Goal: Check status: Check status

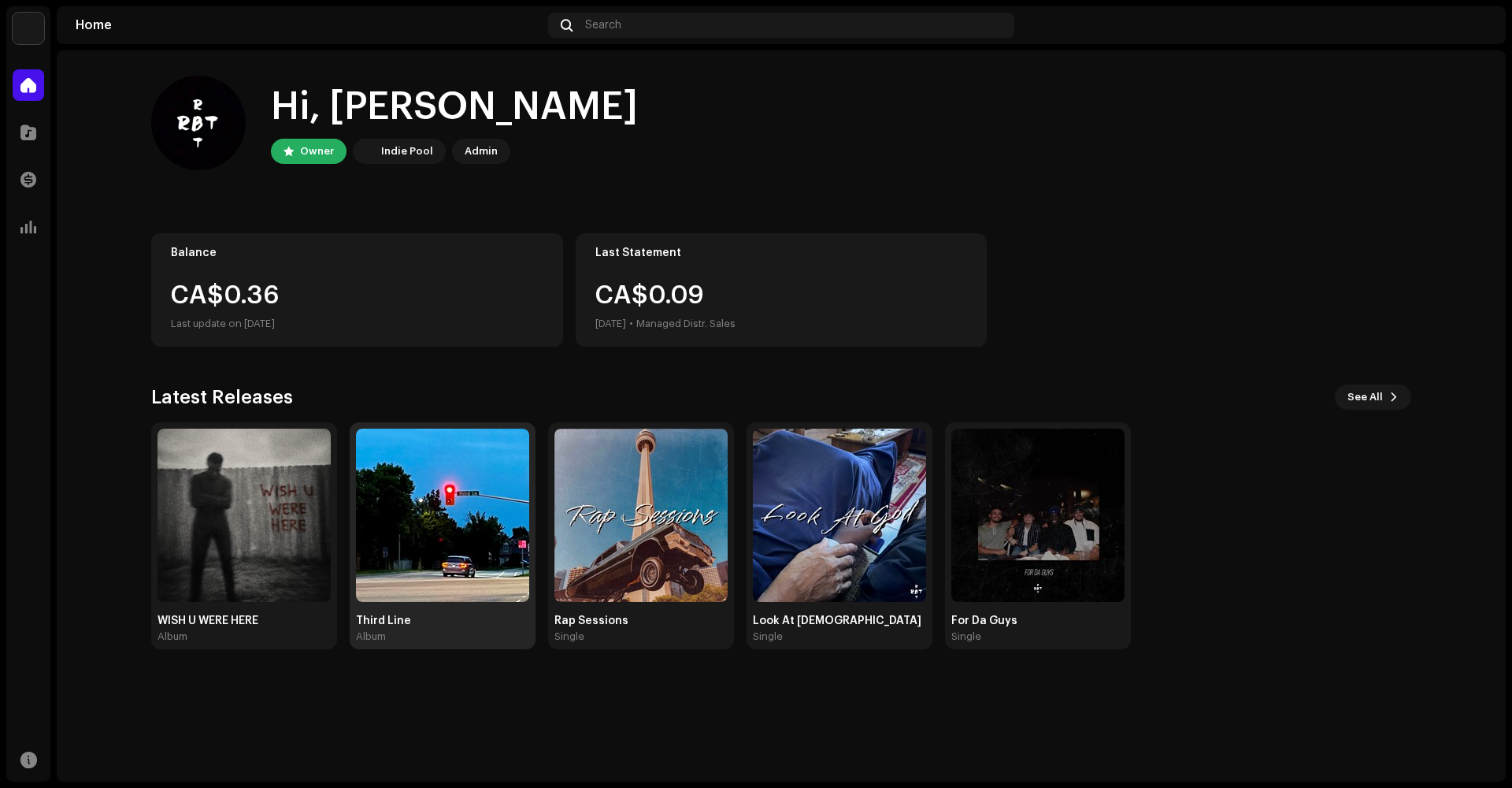
click at [397, 515] on img at bounding box center [442, 515] width 173 height 173
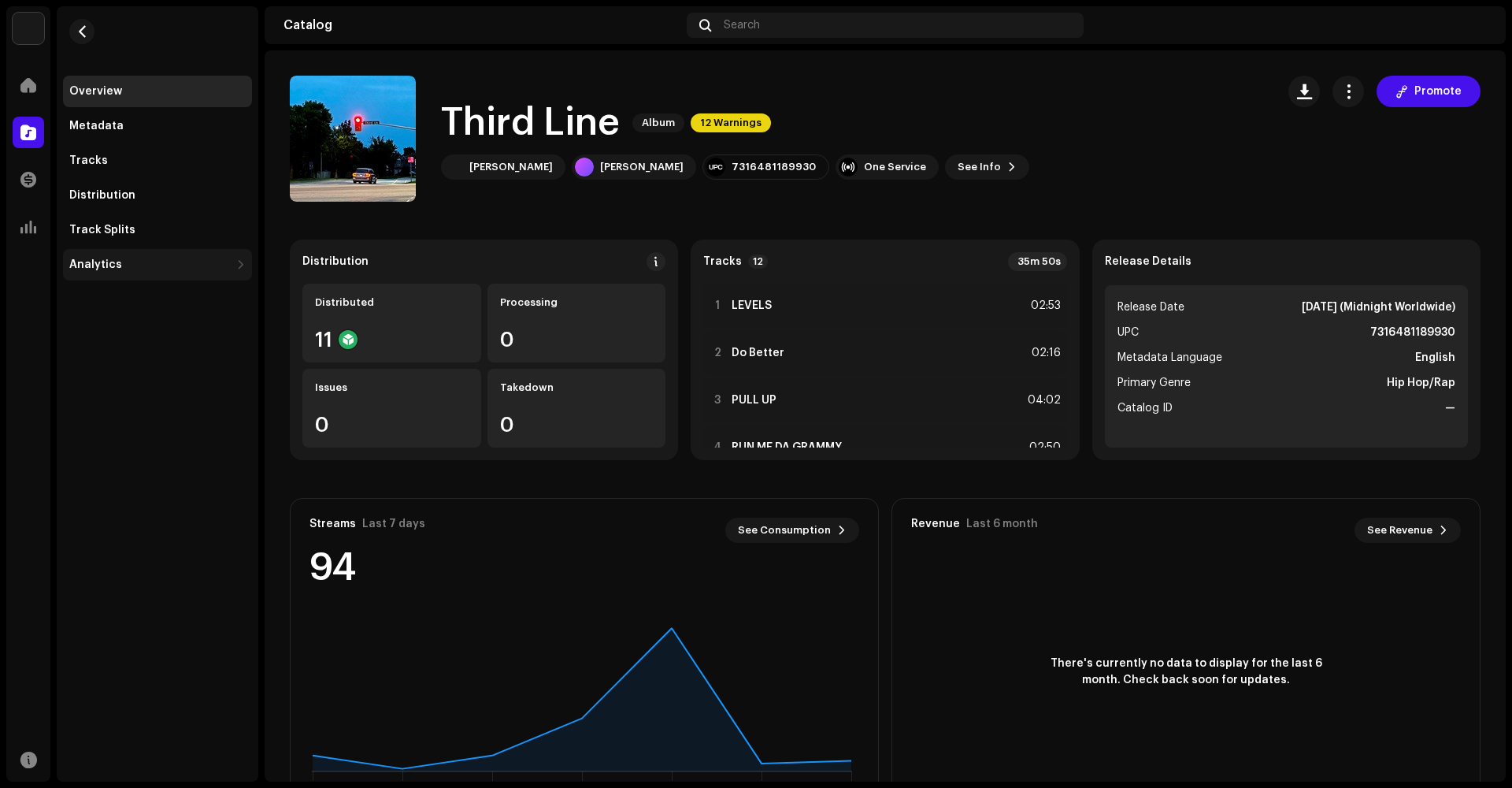
click at [80, 273] on div "Analytics" at bounding box center [158, 265] width 189 height 32
click at [94, 291] on div "Consumption" at bounding box center [158, 299] width 189 height 32
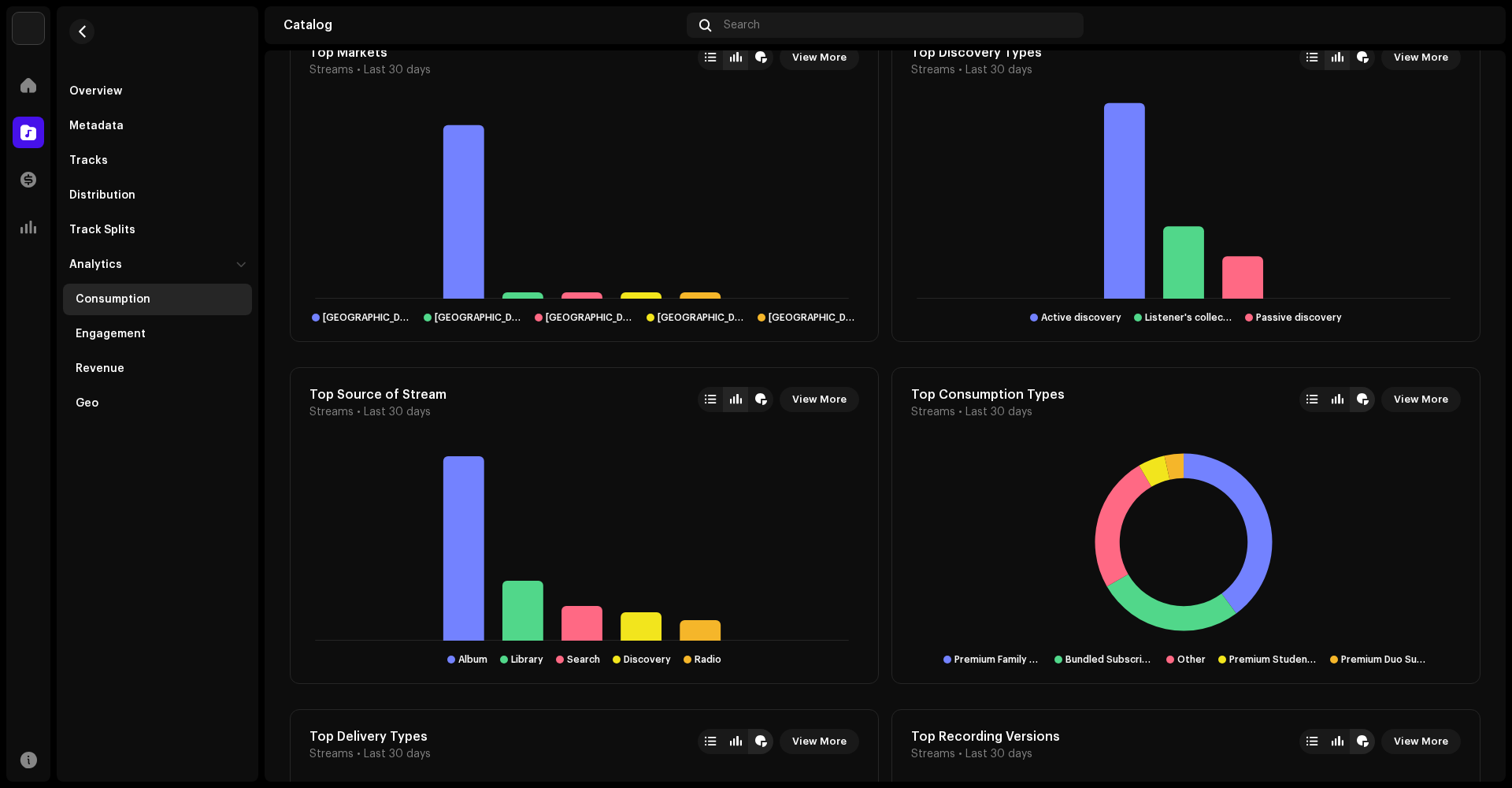
scroll to position [1555, 0]
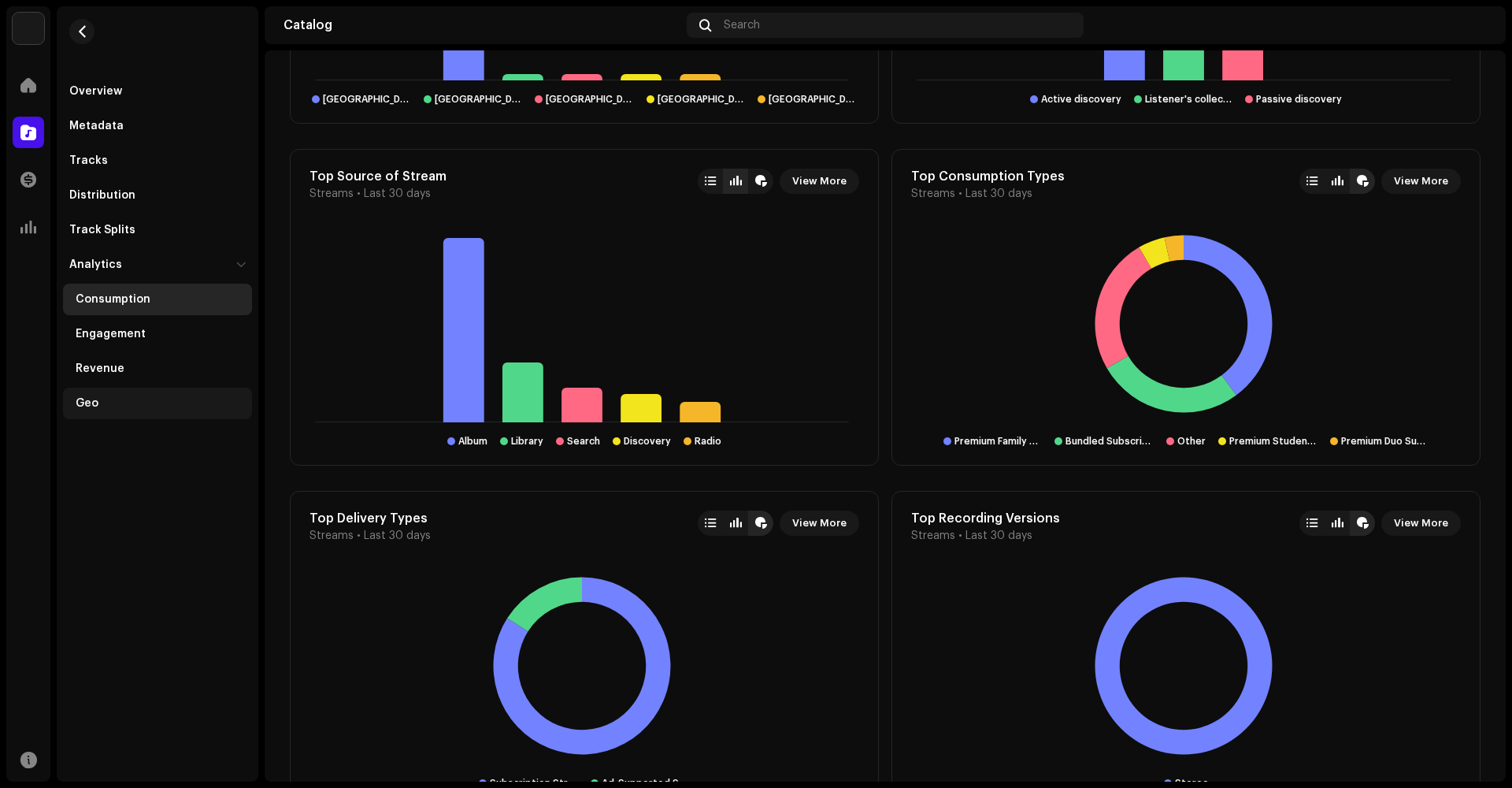
click at [135, 394] on div "Geo" at bounding box center [158, 403] width 189 height 32
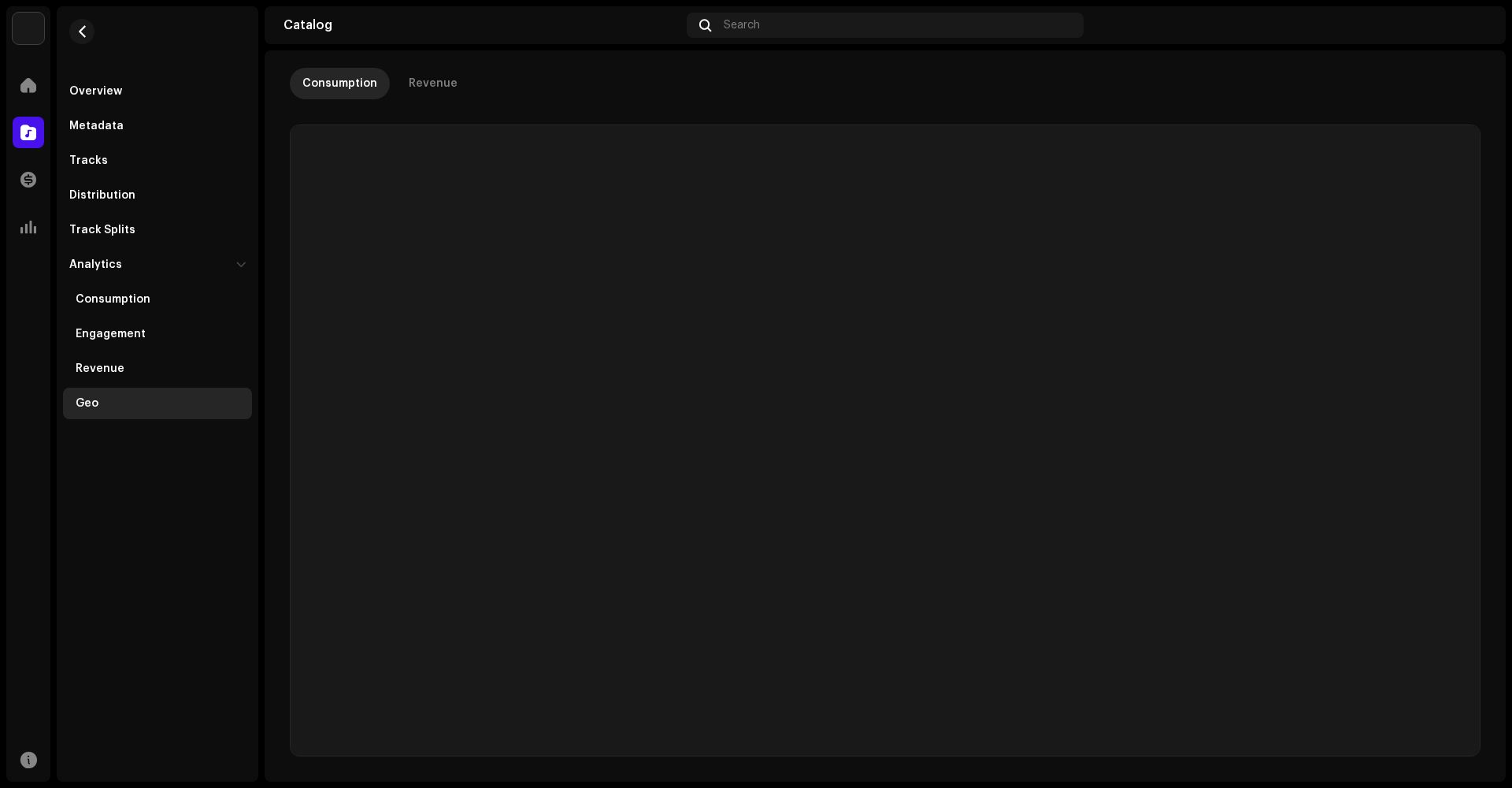
scroll to position [14, 0]
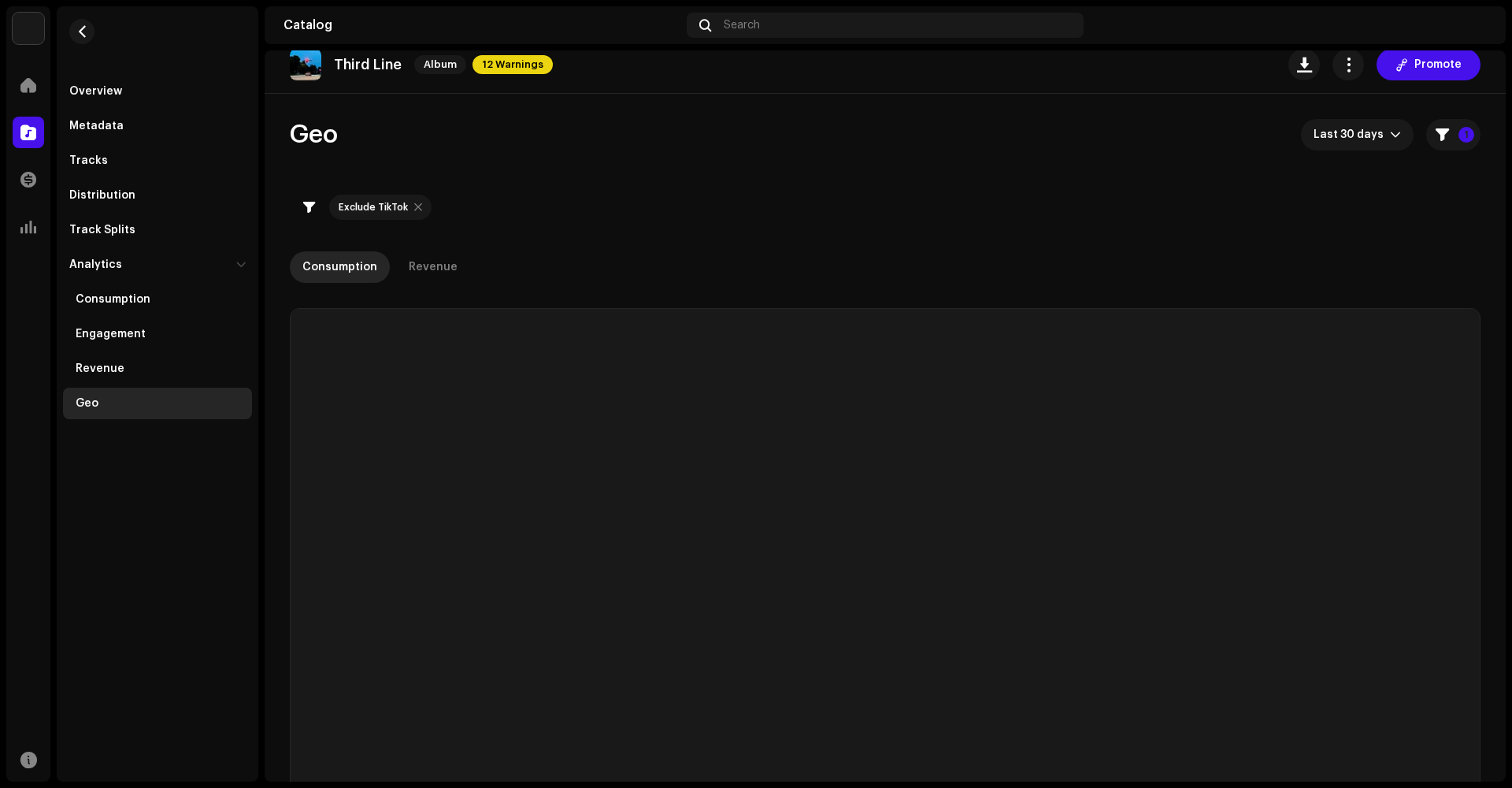
checkbox input "true"
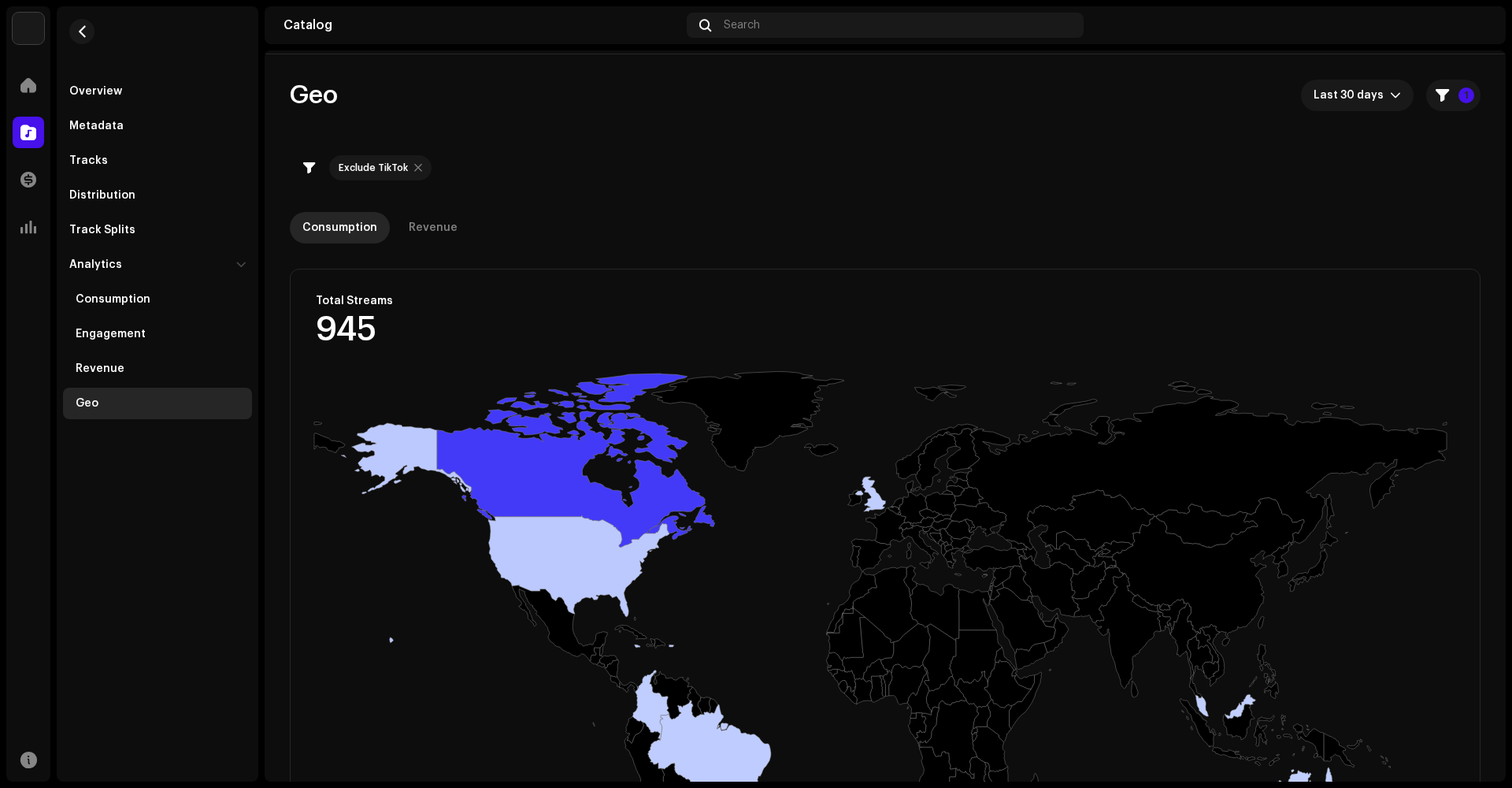
scroll to position [234, 0]
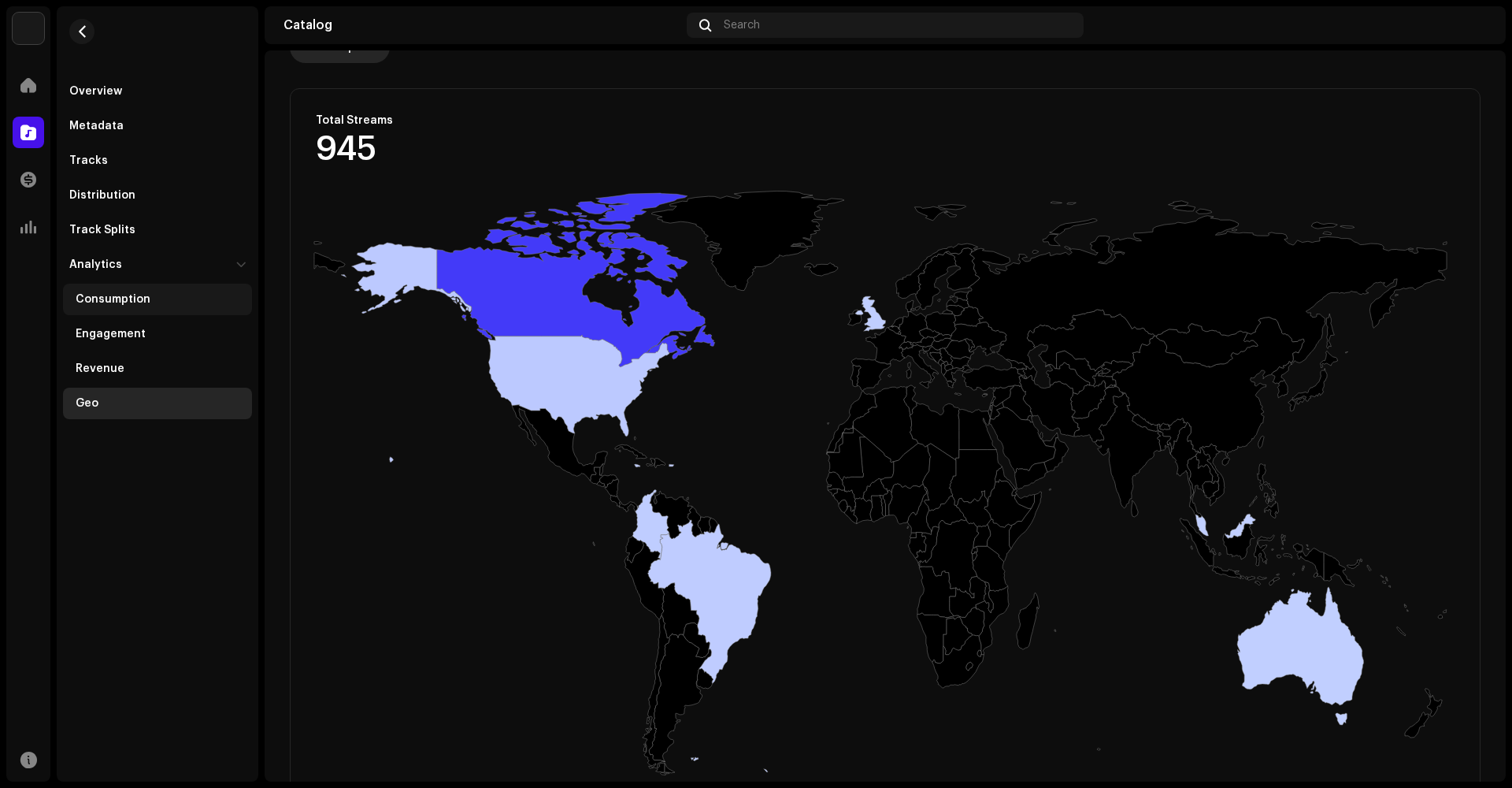
click at [140, 299] on div "Consumption" at bounding box center [113, 299] width 75 height 12
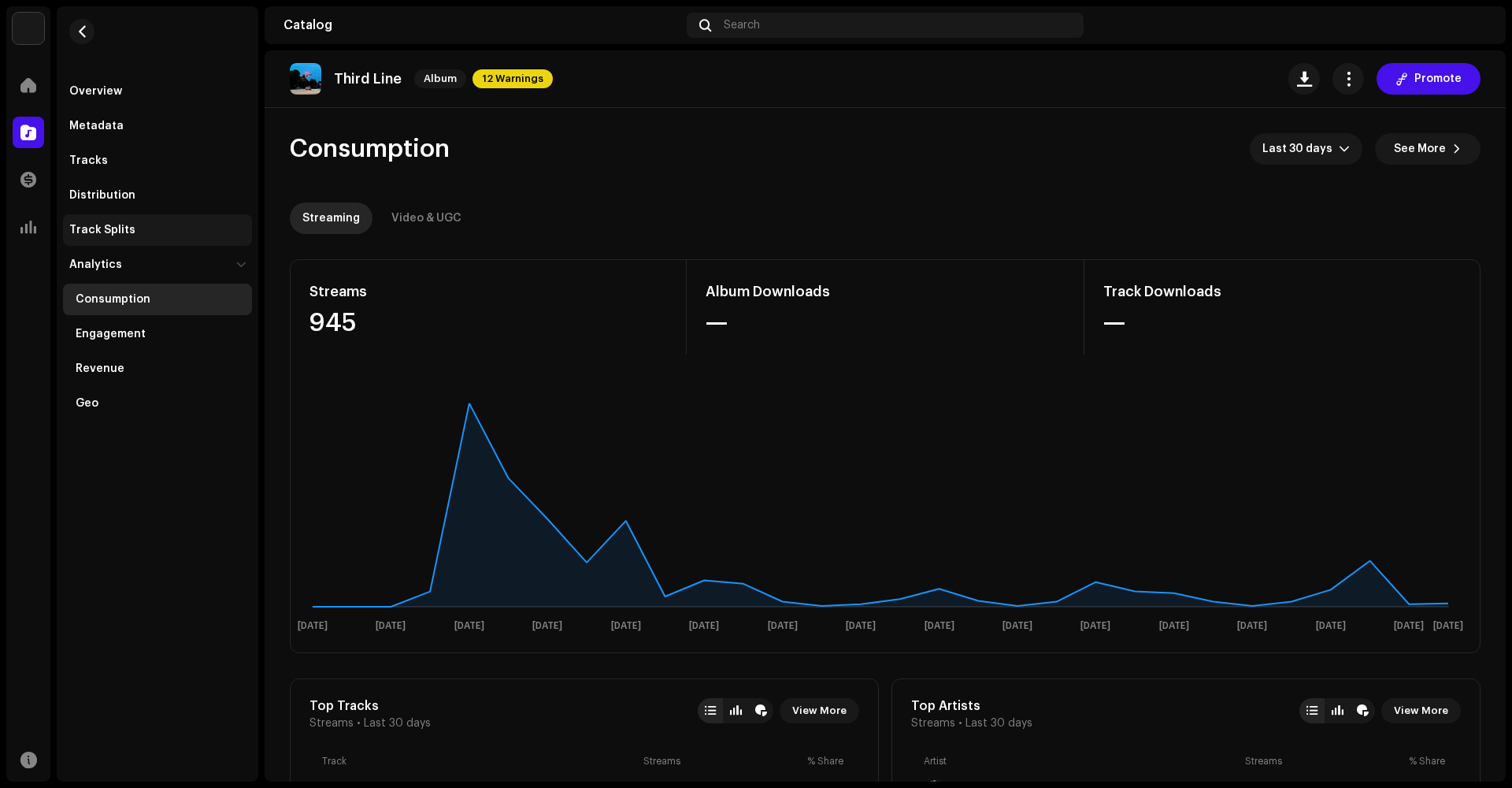
click at [101, 236] on div "Track Splits" at bounding box center [102, 229] width 66 height 12
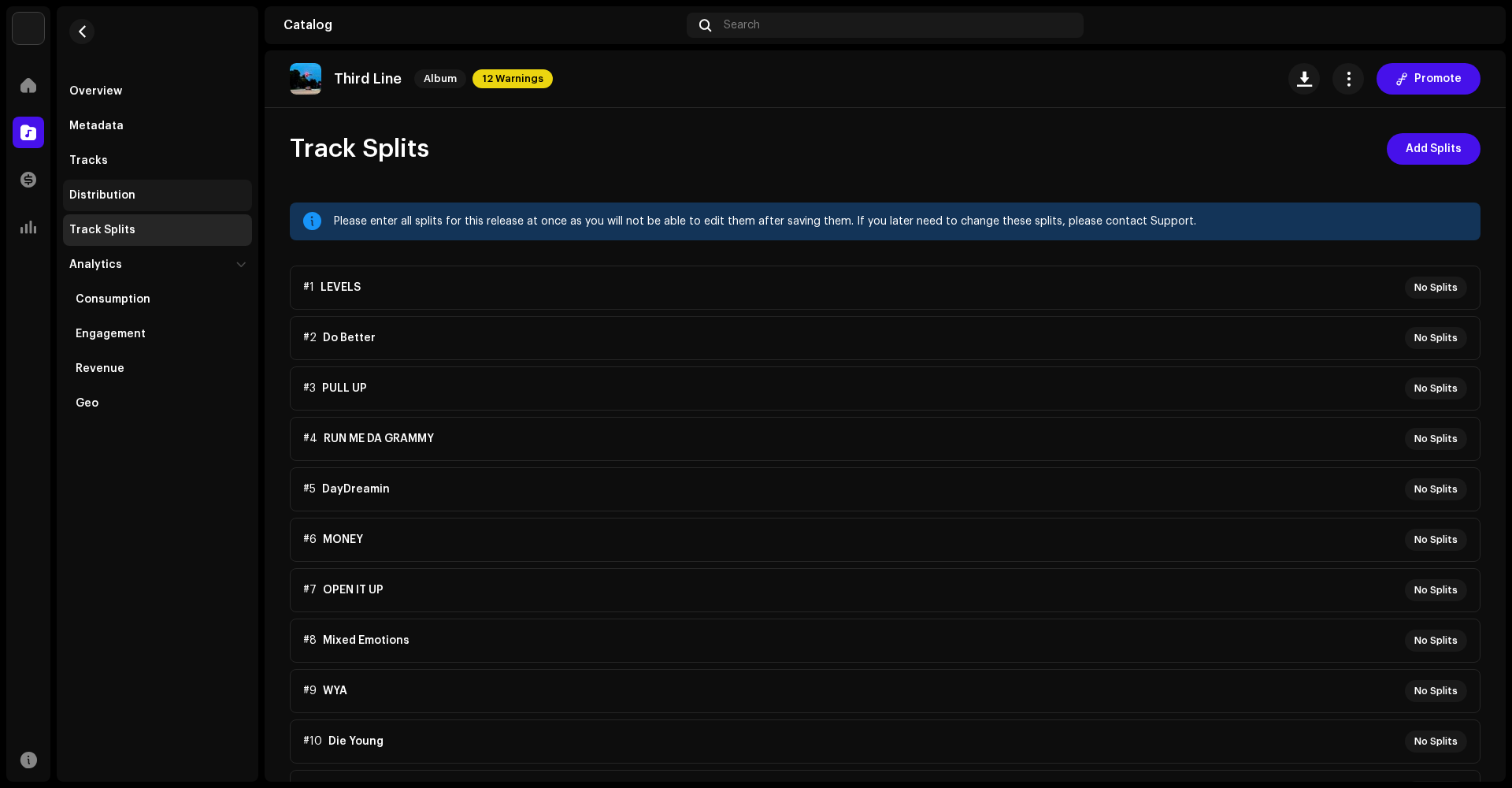
click at [104, 201] on div "Distribution" at bounding box center [102, 195] width 66 height 12
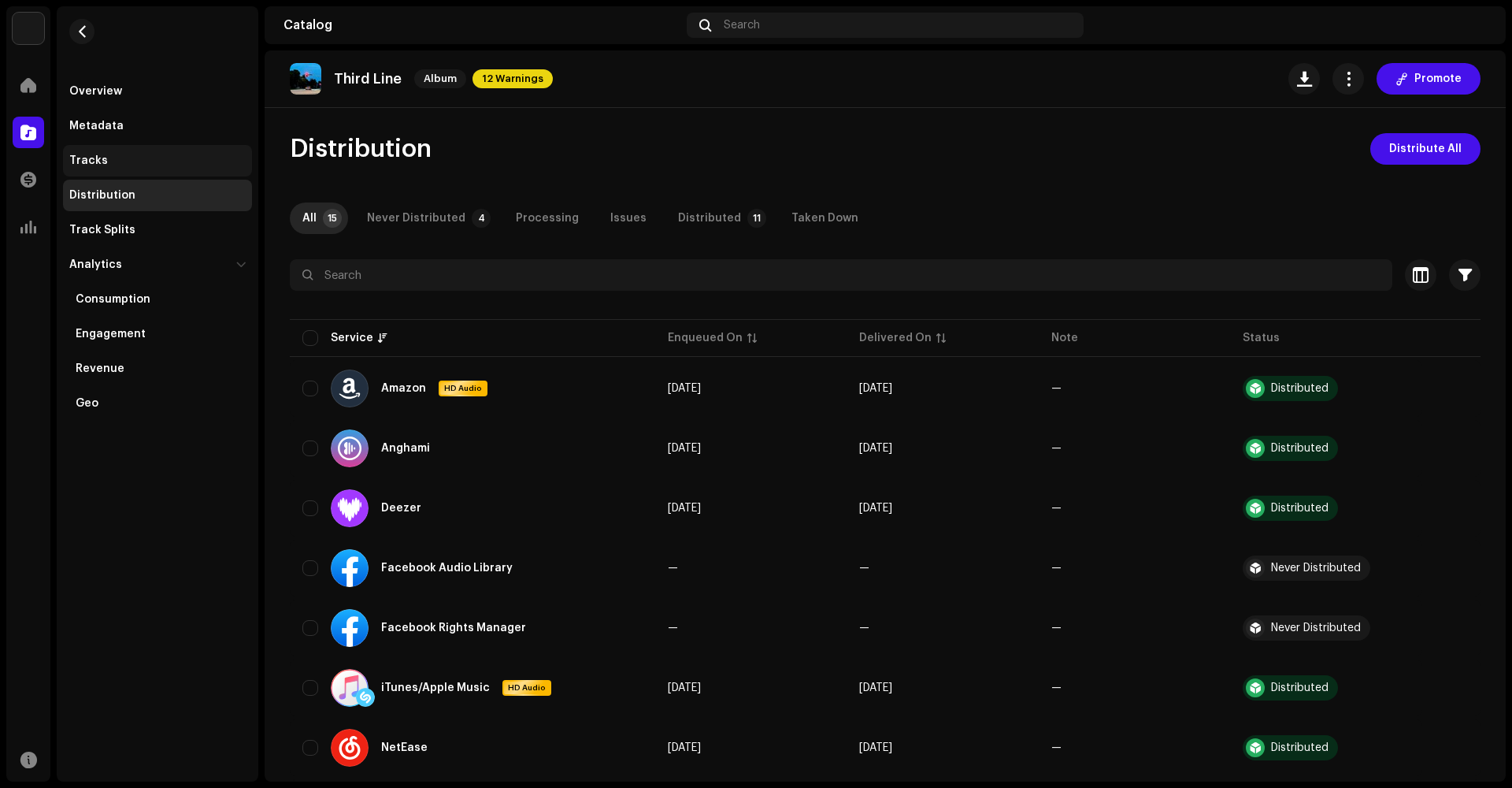
click at [106, 166] on div "Tracks" at bounding box center [158, 160] width 177 height 12
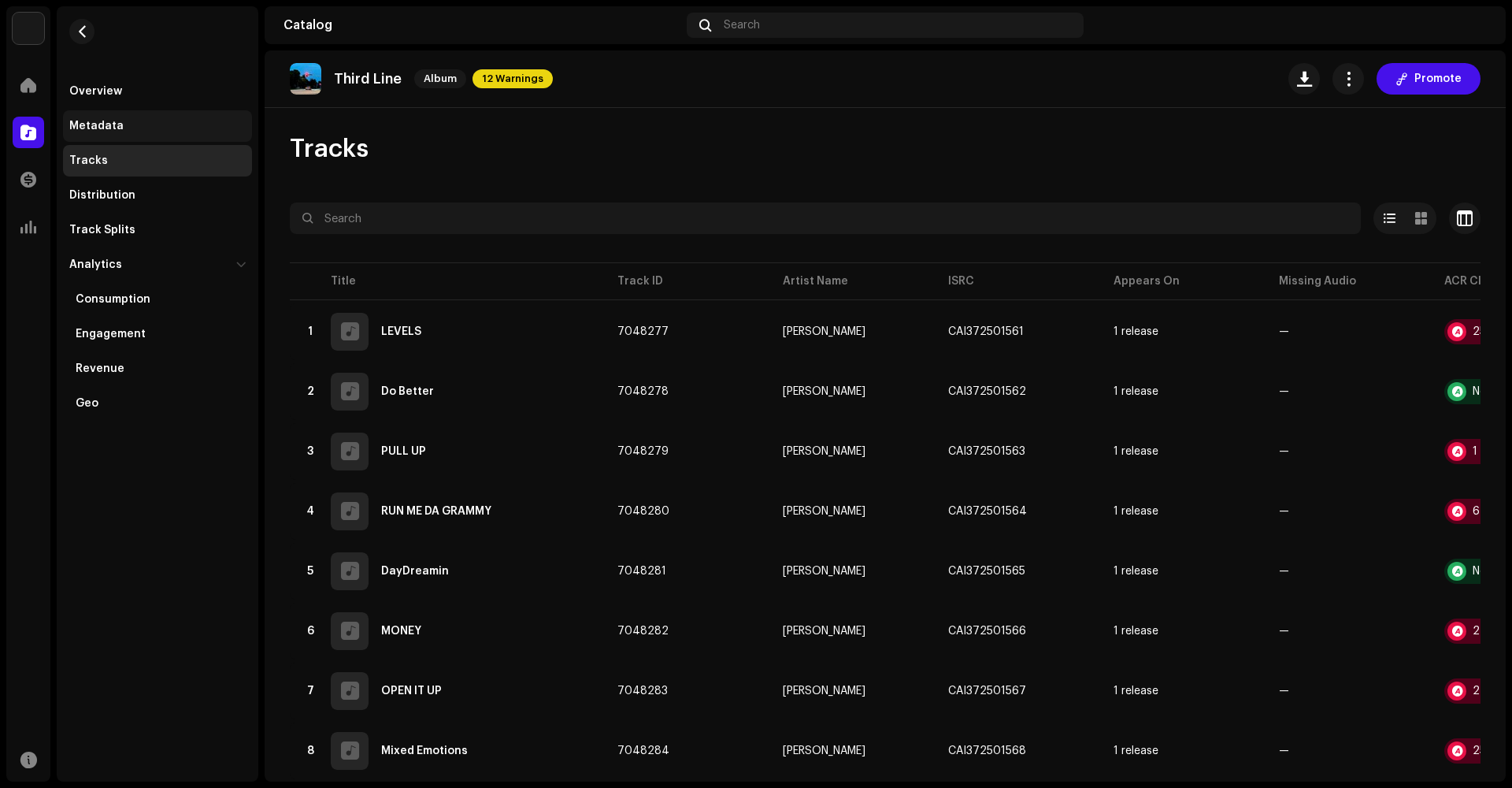
click at [114, 115] on div "Metadata" at bounding box center [158, 125] width 189 height 32
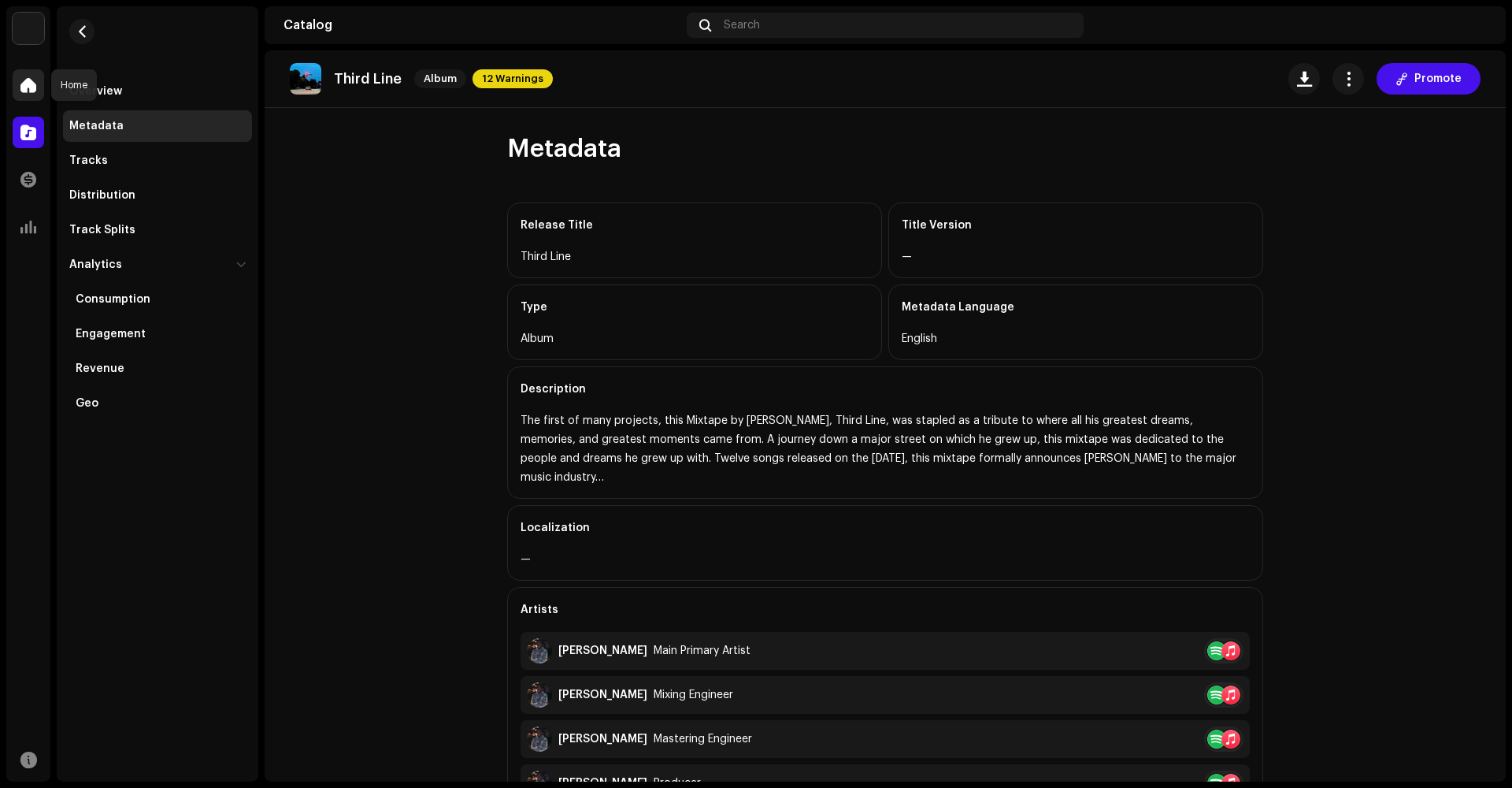
click at [42, 96] on div at bounding box center [28, 85] width 32 height 32
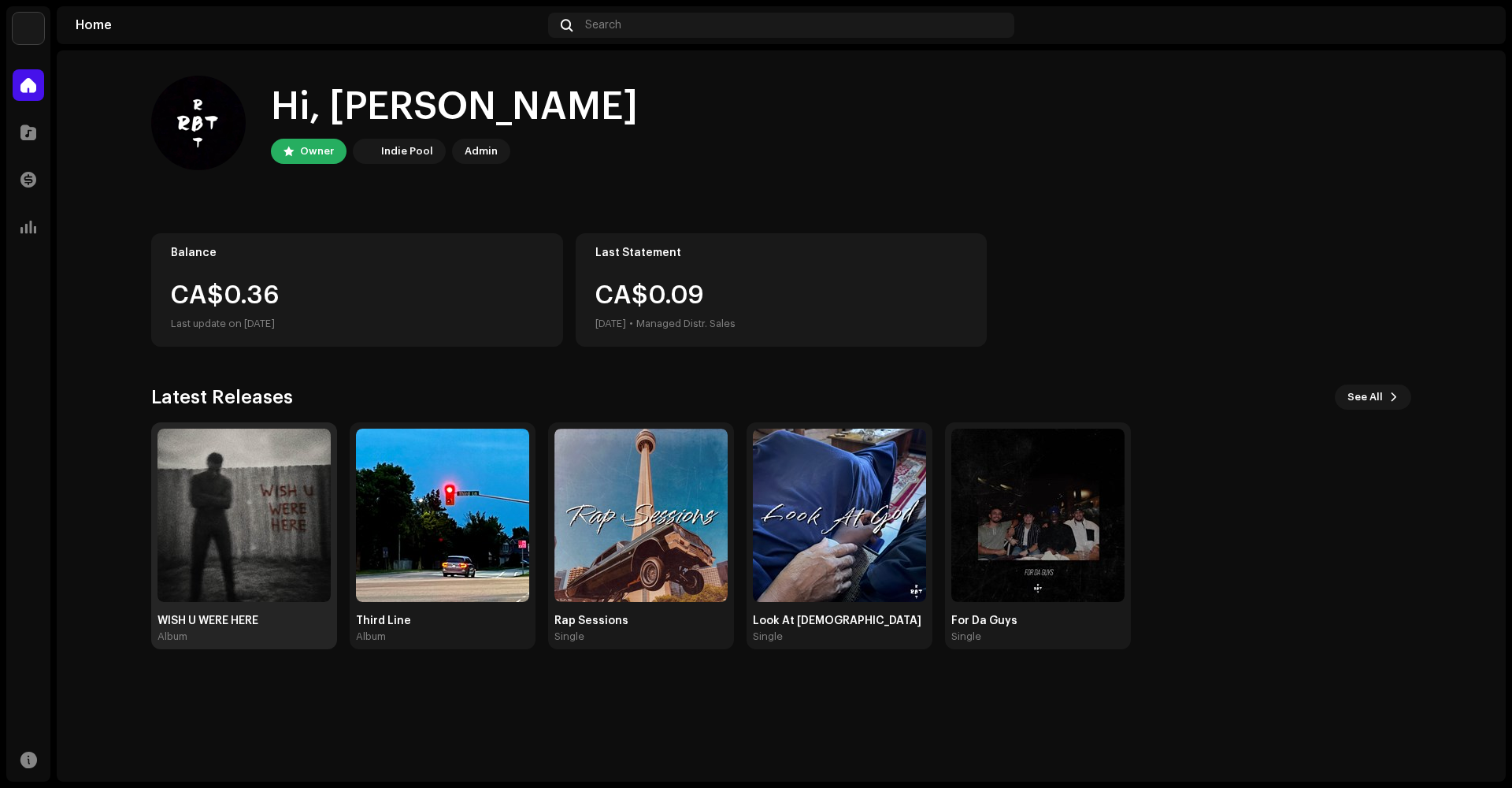
click at [210, 479] on img at bounding box center [244, 515] width 173 height 173
